Goal: Obtain resource: Obtain resource

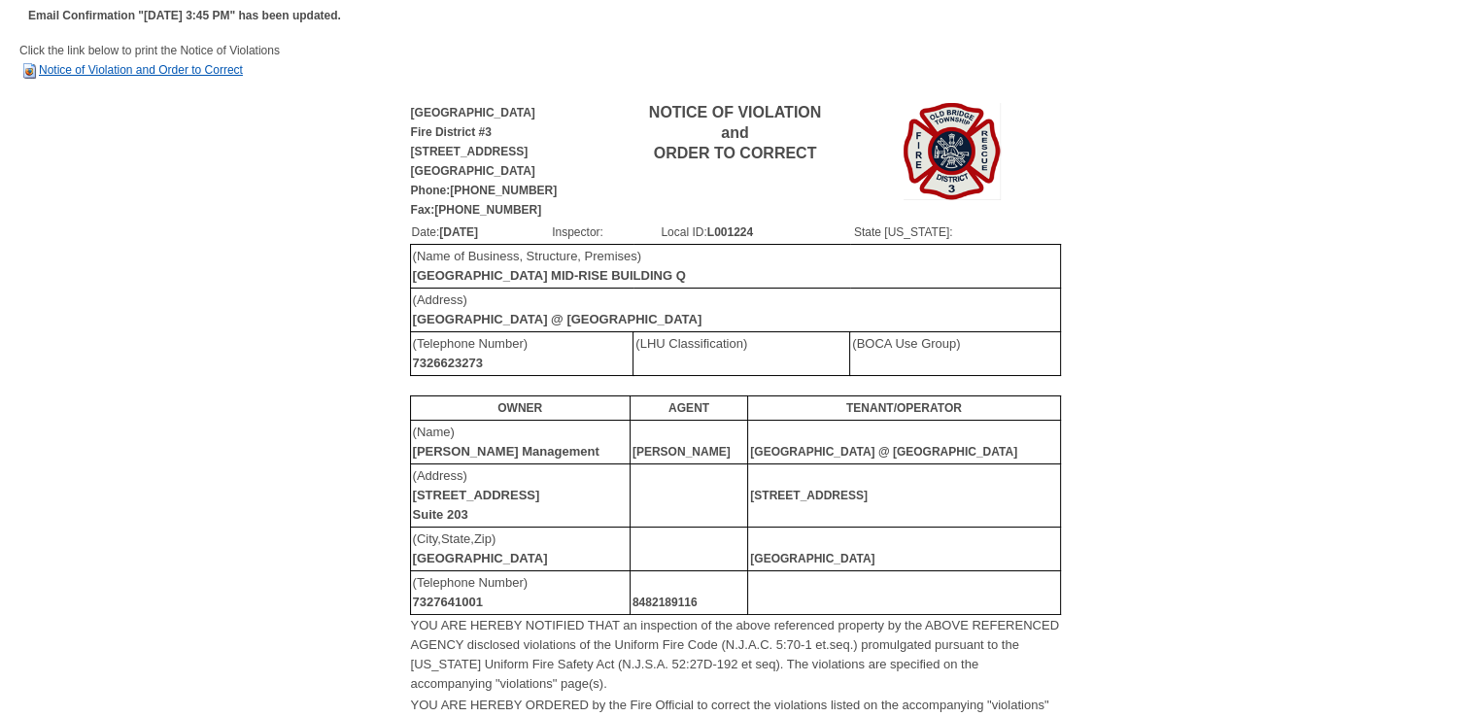
click at [138, 66] on link "Notice of Violation and Order to Correct" at bounding box center [131, 70] width 224 height 14
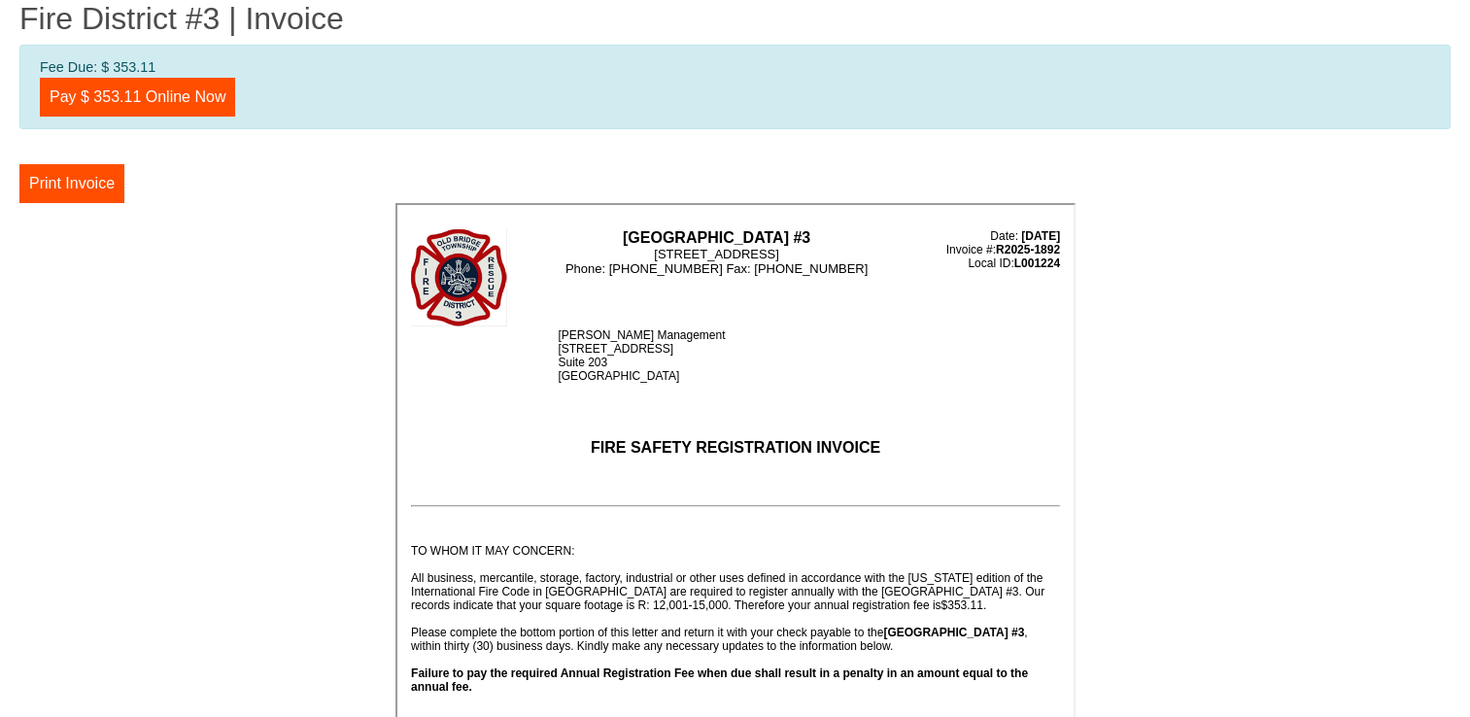
scroll to position [84, 0]
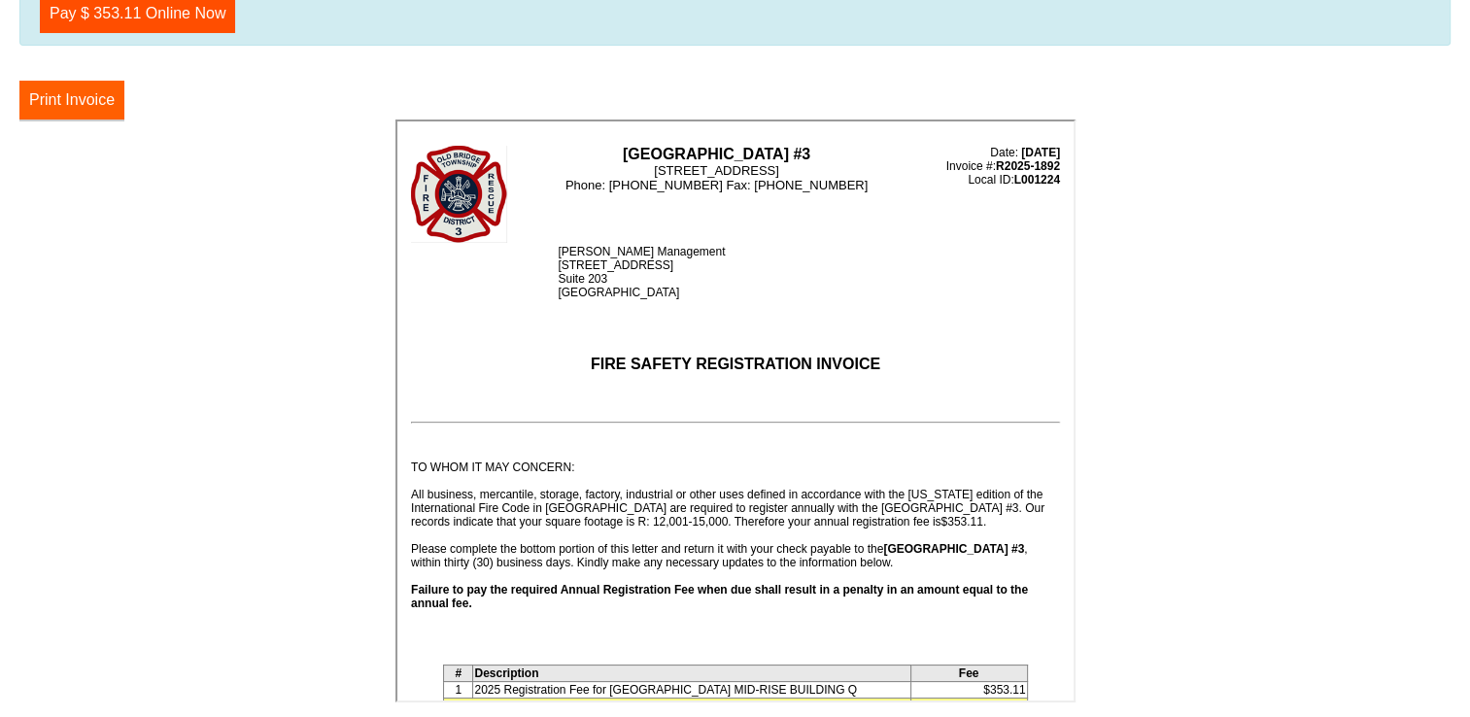
click at [58, 88] on button "Print Invoice" at bounding box center [71, 100] width 105 height 39
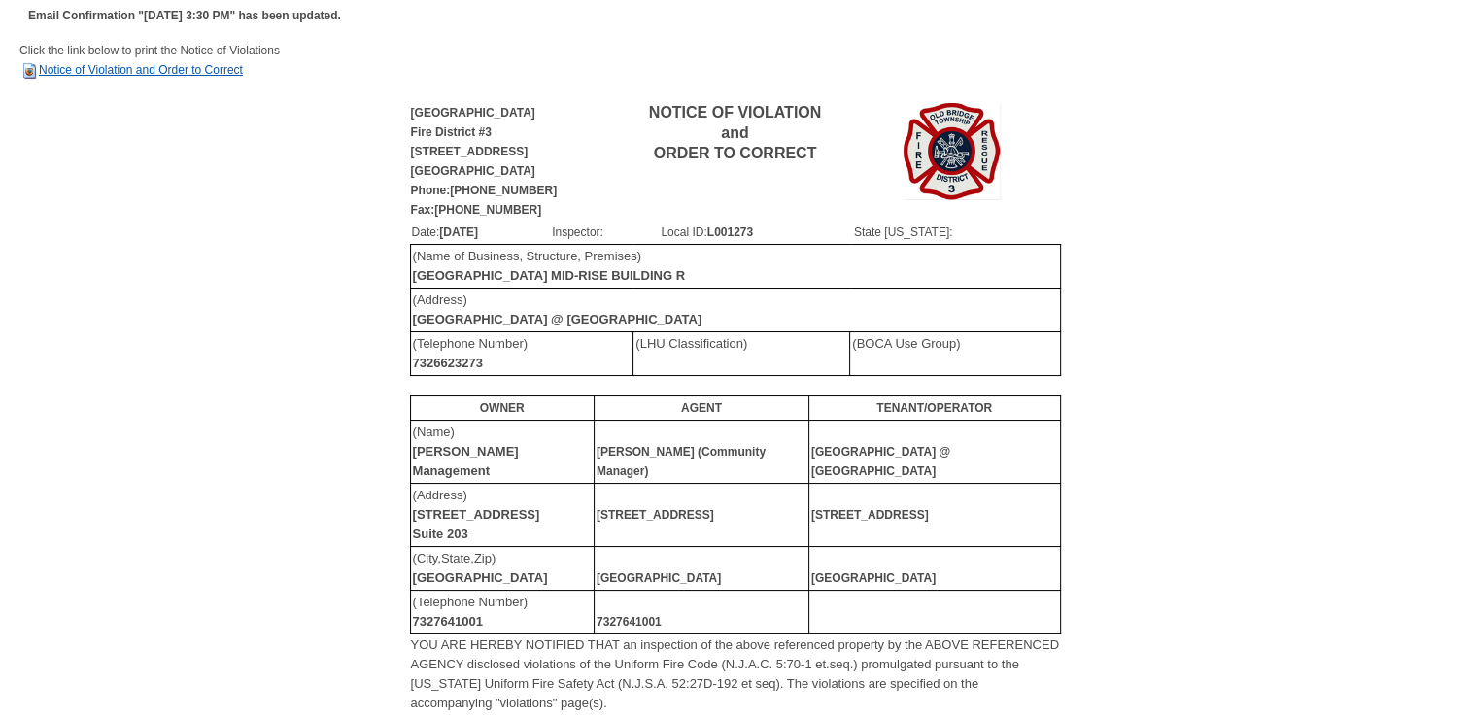
click at [117, 71] on link "Notice of Violation and Order to Correct" at bounding box center [131, 70] width 224 height 14
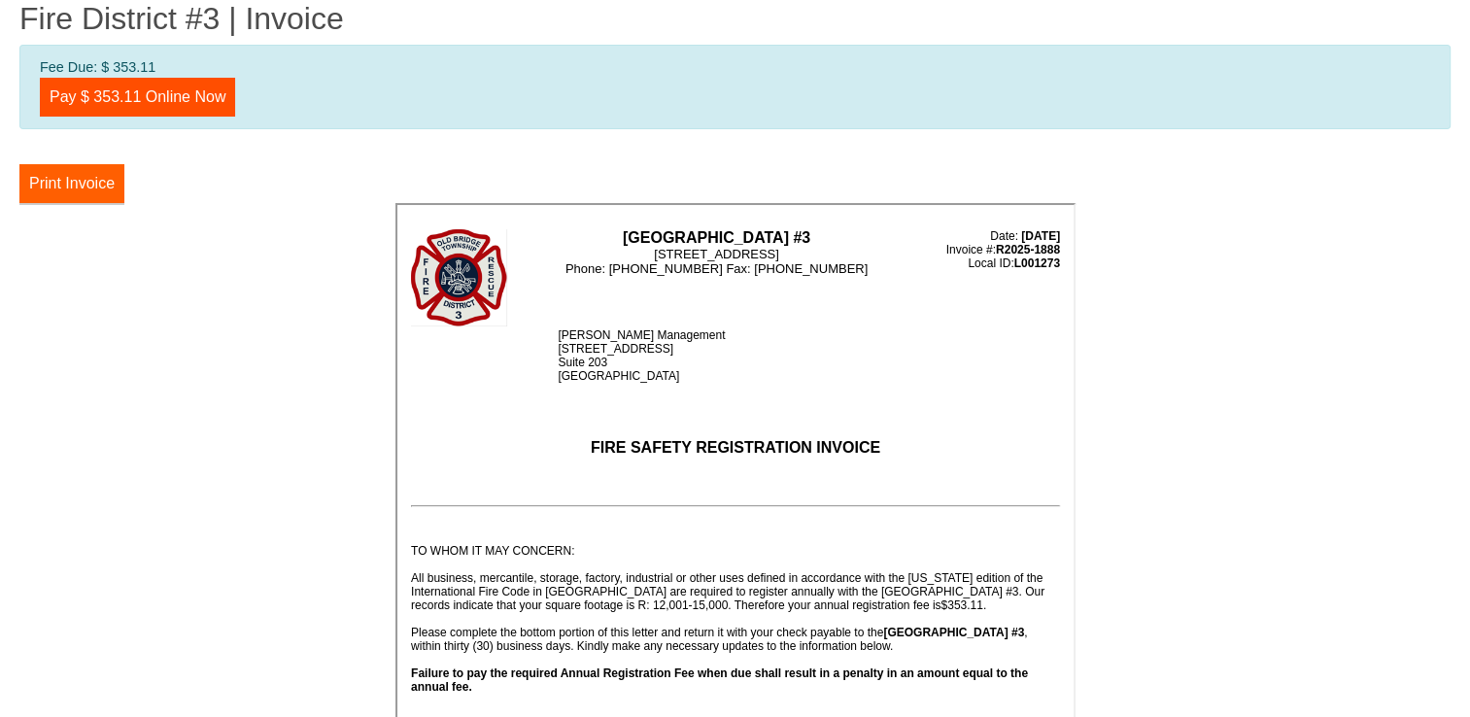
click at [82, 183] on button "Print Invoice" at bounding box center [71, 183] width 105 height 39
click at [64, 179] on button "Print Invoice" at bounding box center [71, 183] width 105 height 39
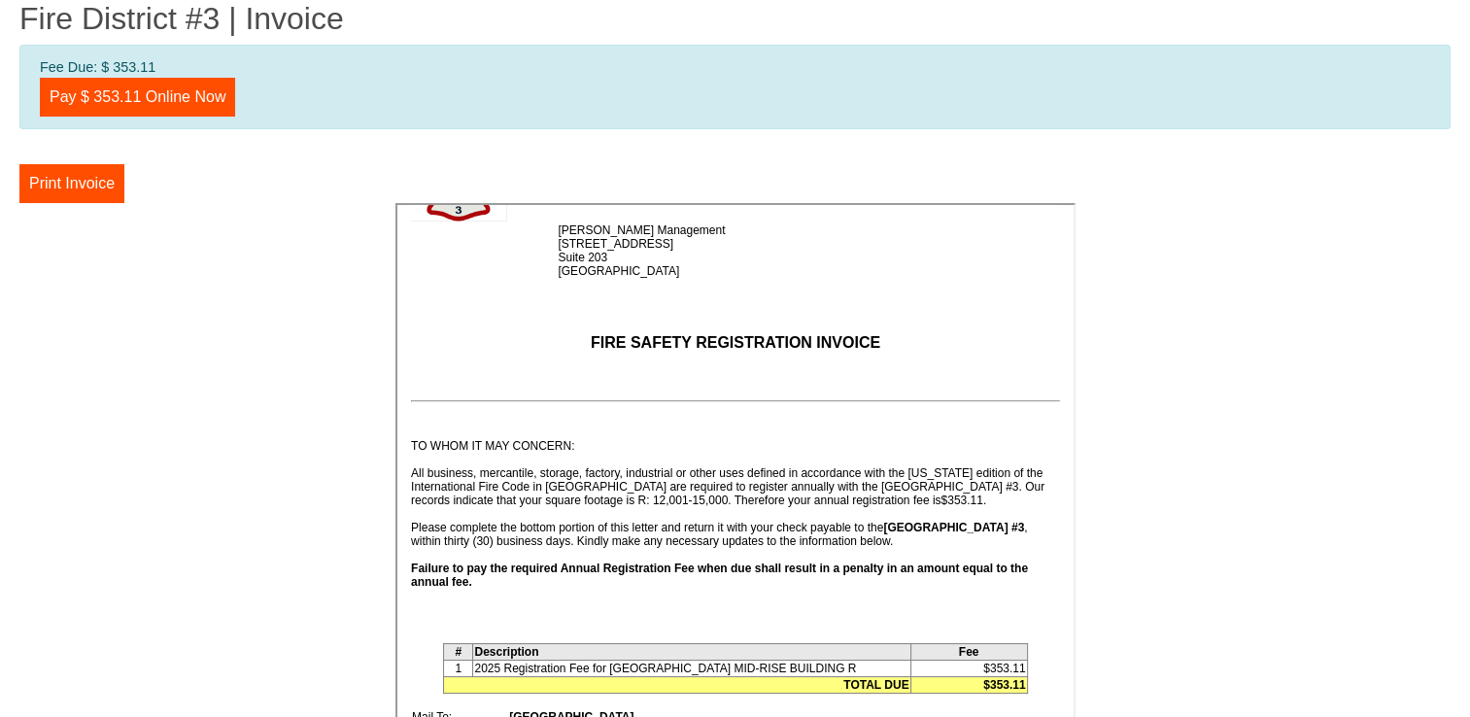
scroll to position [194, 0]
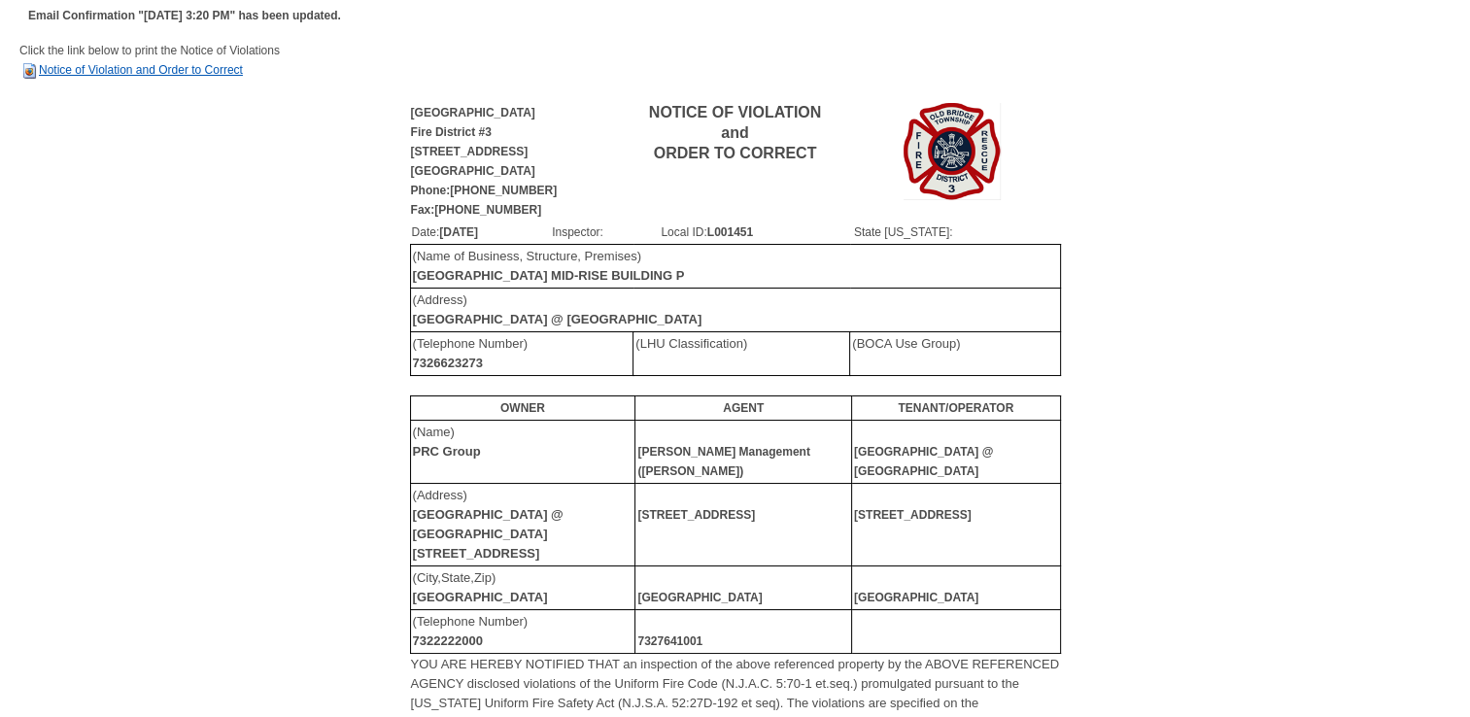
click at [190, 69] on link "Notice of Violation and Order to Correct" at bounding box center [131, 70] width 224 height 14
